Goal: Check status: Check status

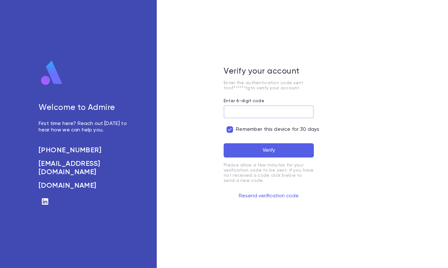
click at [240, 106] on input "Enter 6-digit code" at bounding box center [268, 112] width 90 height 13
click at [264, 199] on button "Resend verification code" at bounding box center [268, 196] width 90 height 10
click at [261, 112] on input "Enter 6-digit code" at bounding box center [268, 112] width 90 height 13
type input "******"
click at [286, 147] on button "Verify" at bounding box center [268, 150] width 90 height 14
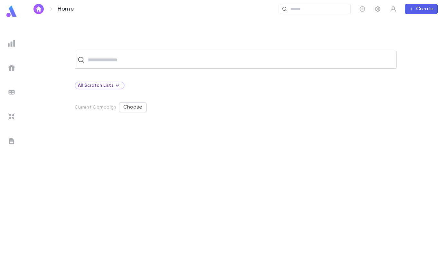
click at [134, 63] on input "text" at bounding box center [239, 60] width 307 height 12
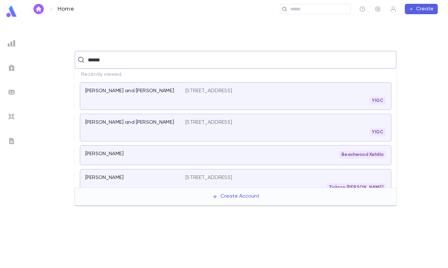
type input "*******"
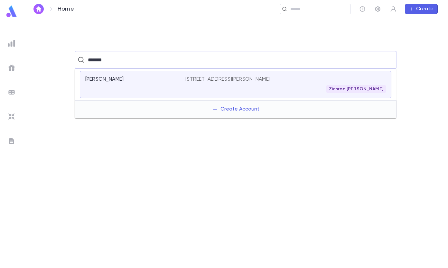
click at [143, 90] on div "[PERSON_NAME]" at bounding box center [135, 84] width 100 height 17
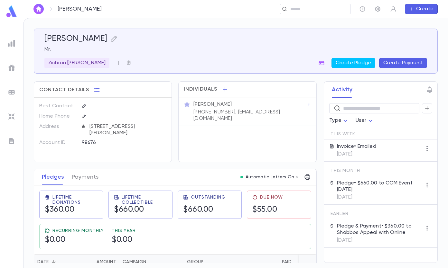
scroll to position [32, 0]
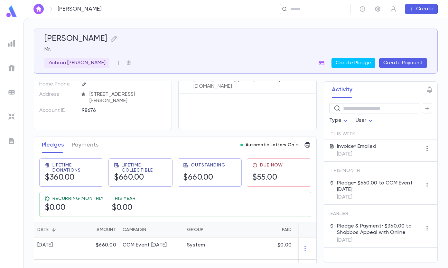
click at [294, 146] on icon "button" at bounding box center [296, 144] width 5 height 5
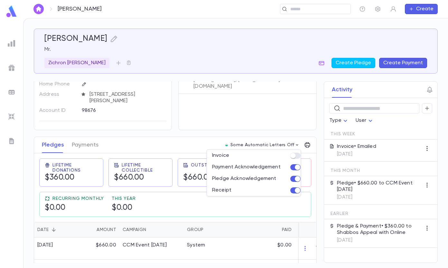
click at [255, 119] on div at bounding box center [224, 134] width 448 height 268
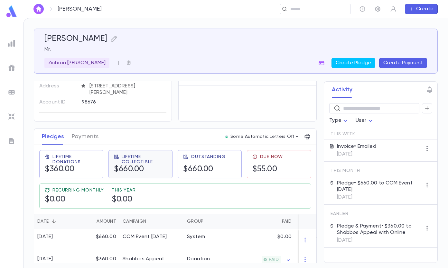
scroll to position [49, 0]
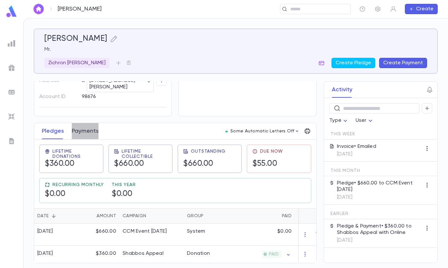
click at [97, 128] on button "Payments" at bounding box center [85, 131] width 27 height 16
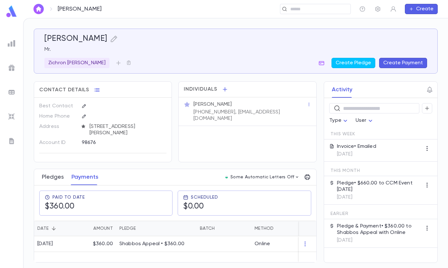
click at [55, 176] on button "Pledges" at bounding box center [53, 177] width 22 height 16
